Goal: Task Accomplishment & Management: Manage account settings

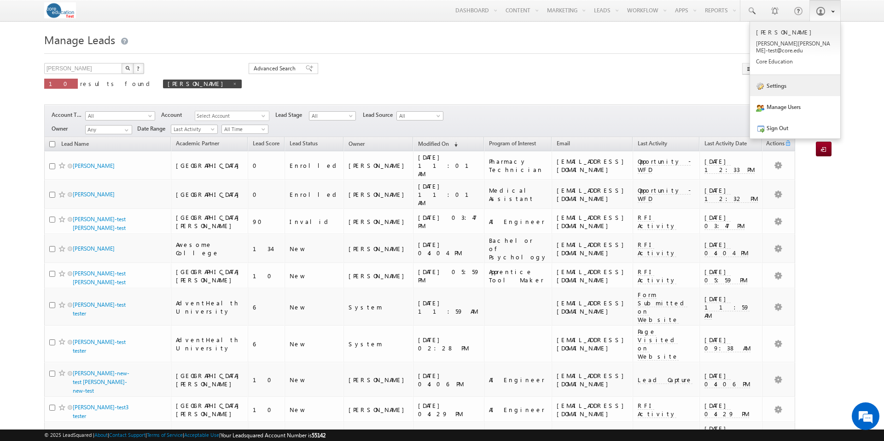
click at [787, 80] on link "Settings" at bounding box center [795, 85] width 90 height 21
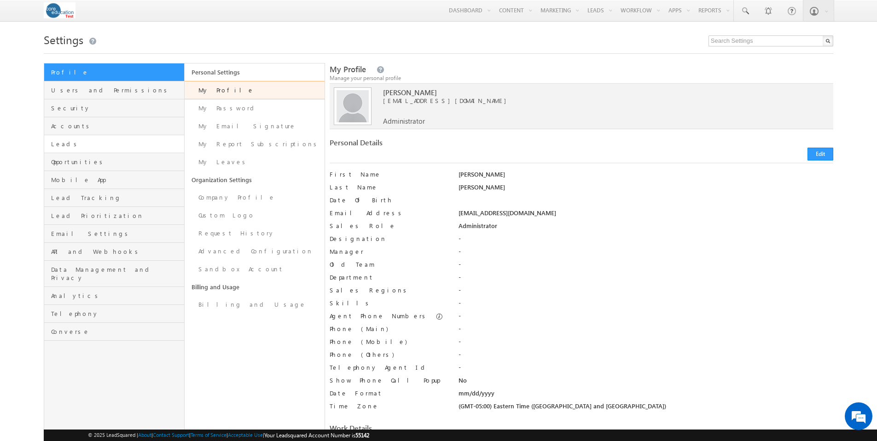
click at [81, 139] on link "Leads" at bounding box center [113, 144] width 139 height 18
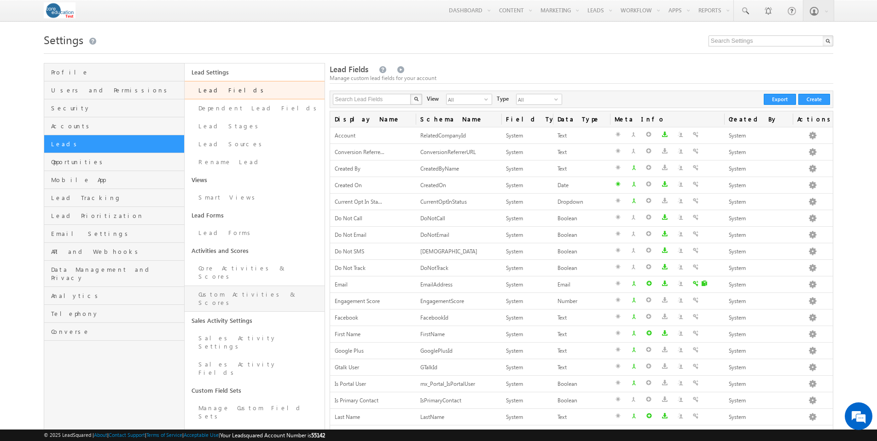
click at [259, 287] on link "Custom Activities & Scores" at bounding box center [255, 299] width 140 height 26
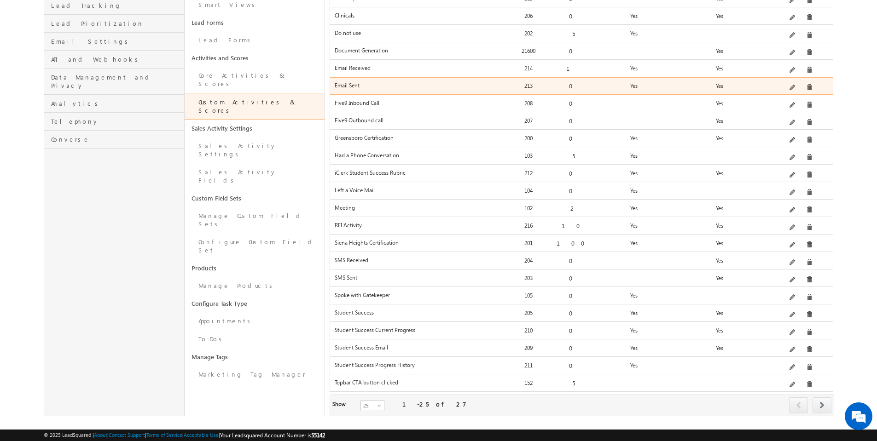
scroll to position [197, 0]
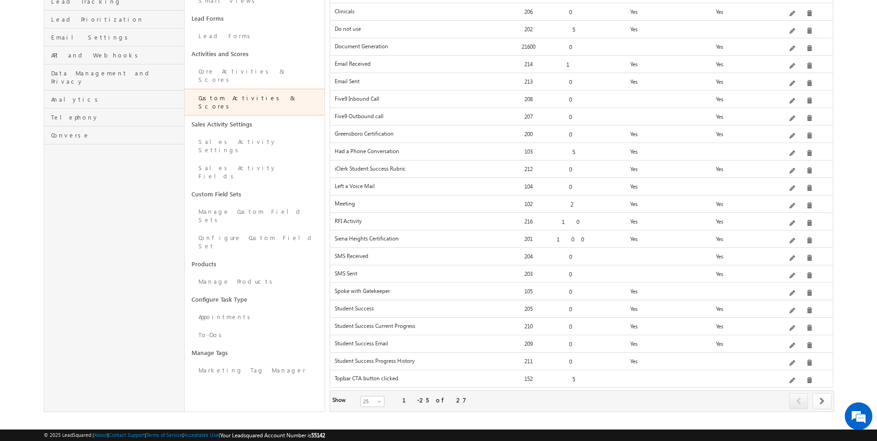
click at [823, 398] on span at bounding box center [821, 401] width 5 height 7
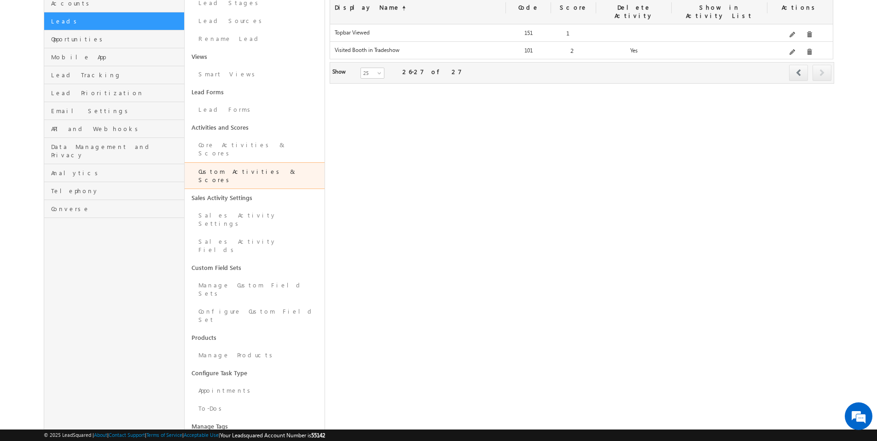
scroll to position [0, 0]
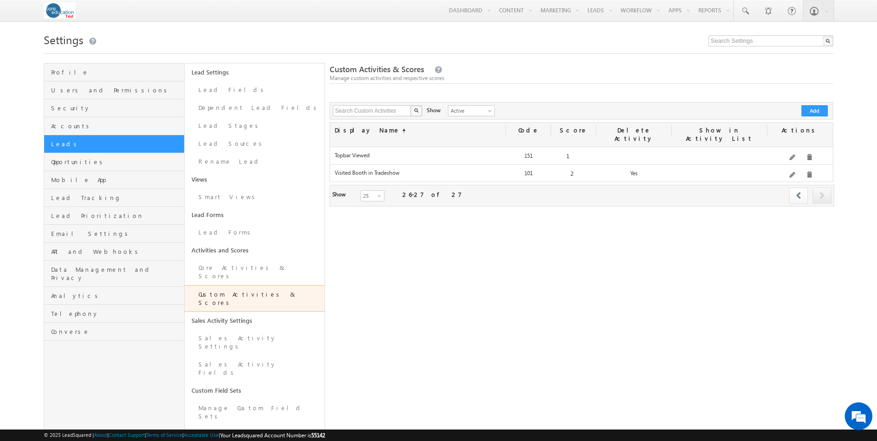
click at [798, 192] on span at bounding box center [798, 195] width 5 height 7
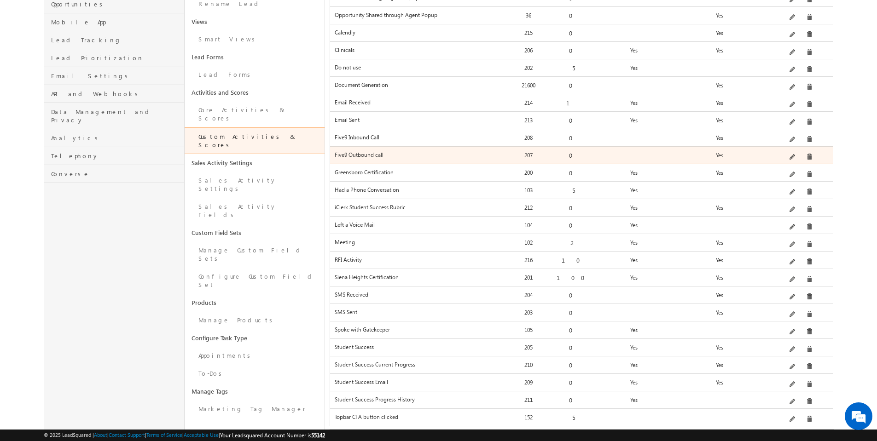
scroll to position [197, 0]
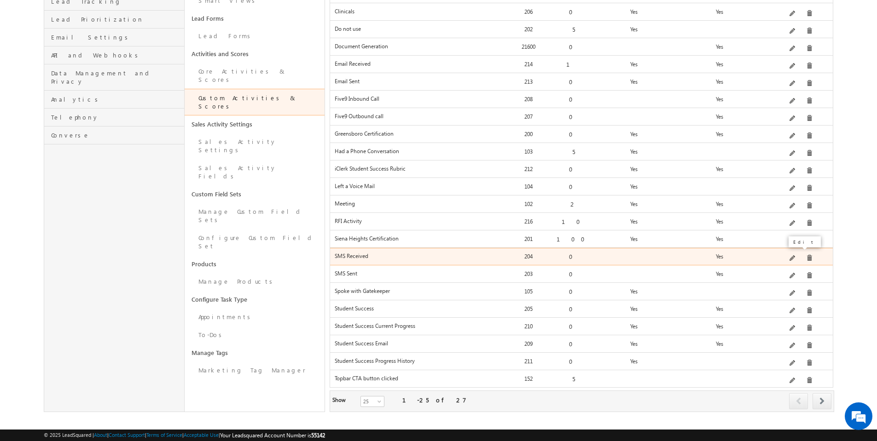
click at [794, 255] on span at bounding box center [792, 258] width 7 height 7
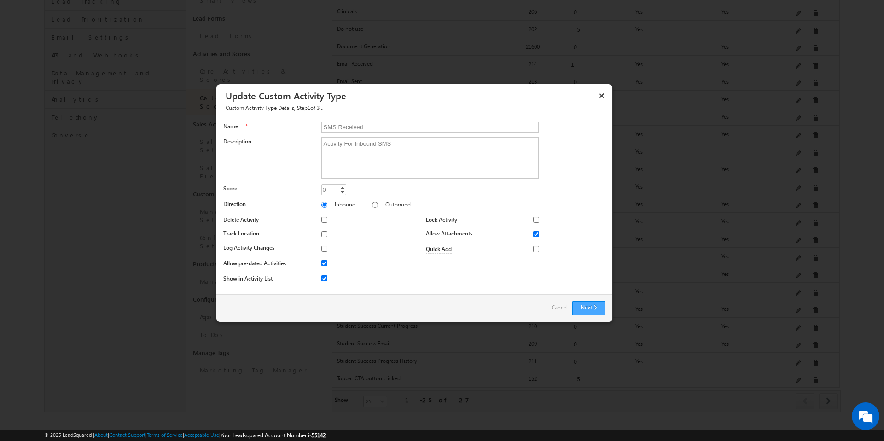
click at [586, 305] on button "Next" at bounding box center [588, 309] width 33 height 14
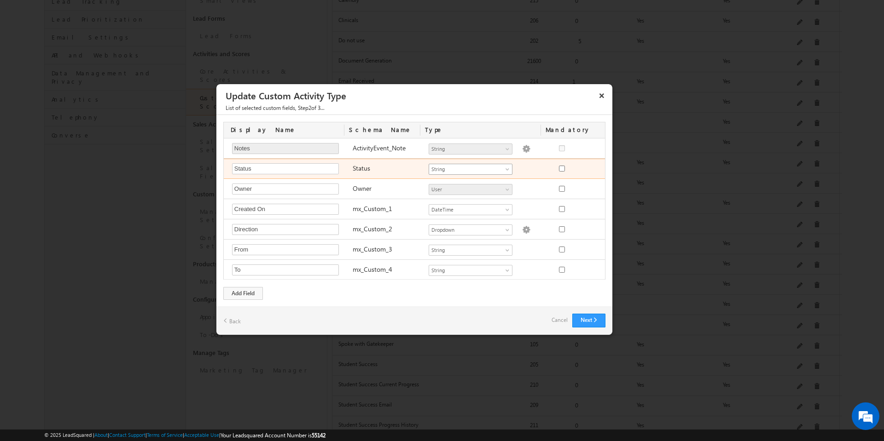
click at [505, 168] on span at bounding box center [508, 171] width 7 height 7
click at [506, 168] on span at bounding box center [508, 171] width 7 height 7
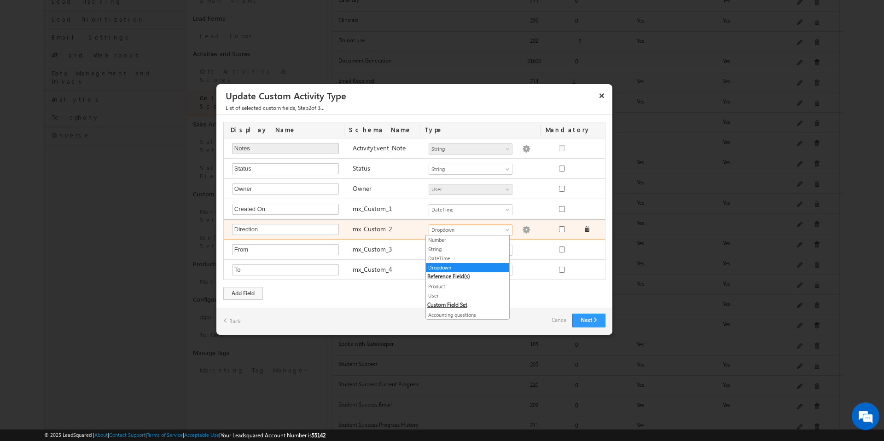
click at [505, 231] on span at bounding box center [508, 231] width 7 height 7
click at [522, 229] on img at bounding box center [526, 230] width 8 height 8
type textarea "Inbound Outbound"
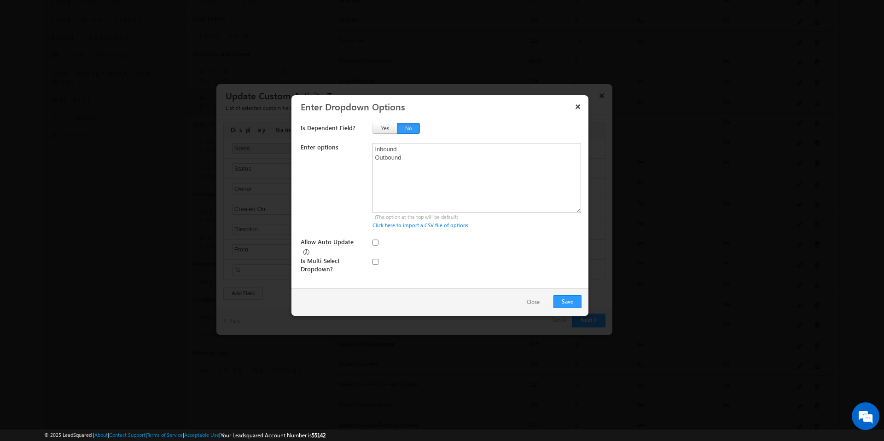
click at [530, 304] on button "Close" at bounding box center [532, 302] width 31 height 13
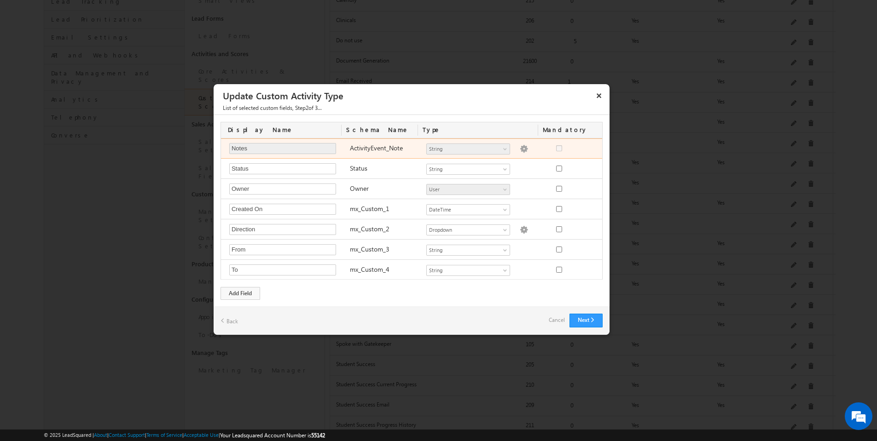
click at [520, 148] on img at bounding box center [524, 149] width 8 height 8
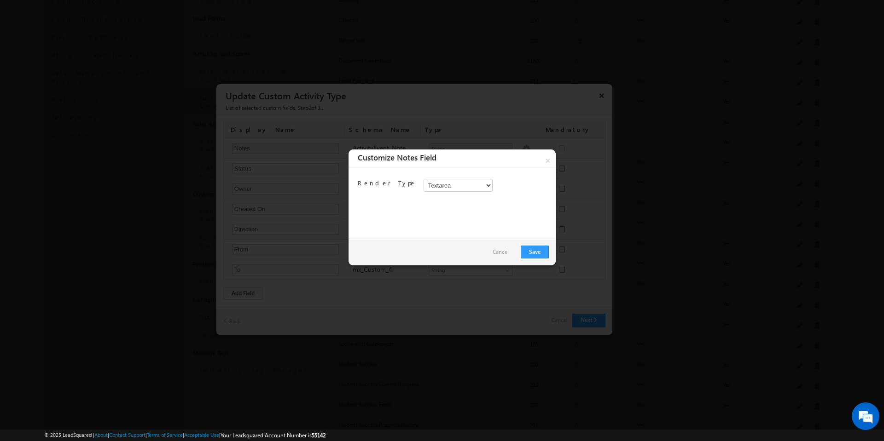
click at [507, 252] on link "Cancel" at bounding box center [501, 252] width 16 height 13
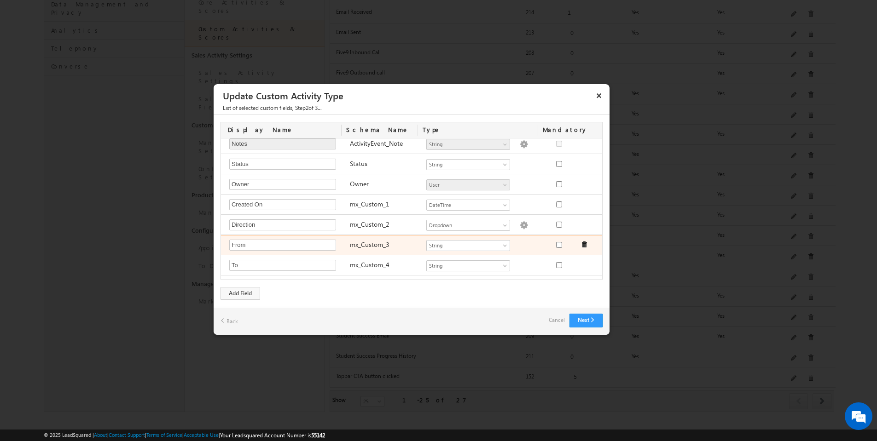
scroll to position [0, 0]
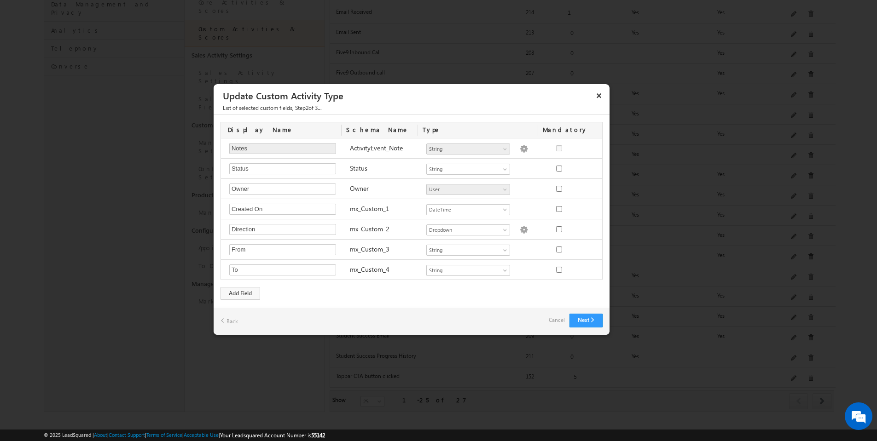
click at [556, 320] on link "Cancel" at bounding box center [557, 320] width 16 height 13
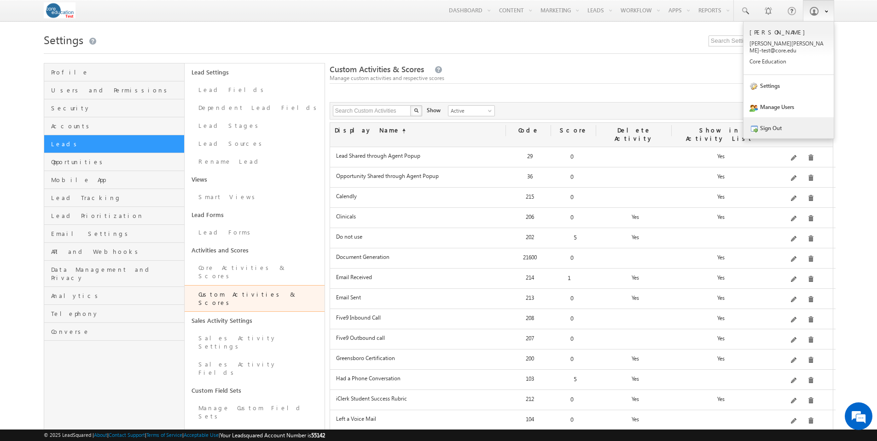
click at [775, 121] on link "Sign Out" at bounding box center [788, 127] width 90 height 21
